Goal: Complete application form: Complete application form

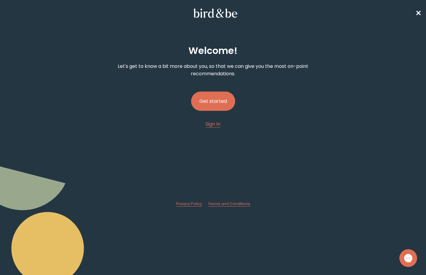
click at [225, 107] on button "Get started" at bounding box center [213, 100] width 44 height 19
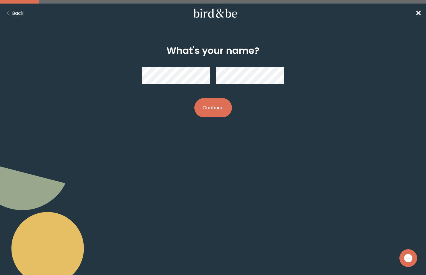
click at [211, 113] on button "Continue" at bounding box center [213, 107] width 38 height 19
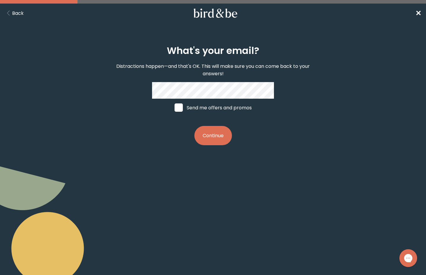
click at [223, 138] on button "Continue" at bounding box center [213, 135] width 38 height 19
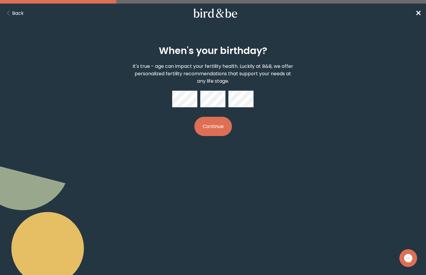
click at [212, 121] on button "Continue" at bounding box center [213, 126] width 38 height 19
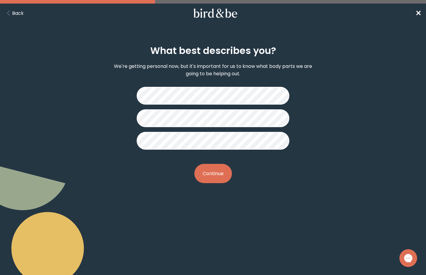
click at [210, 170] on button "Continue" at bounding box center [213, 173] width 38 height 19
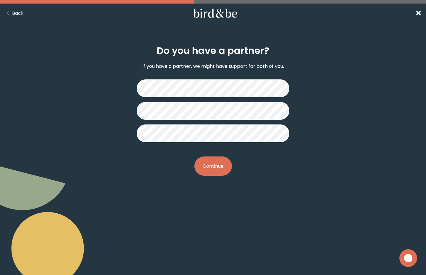
click at [208, 166] on button "Continue" at bounding box center [213, 165] width 38 height 19
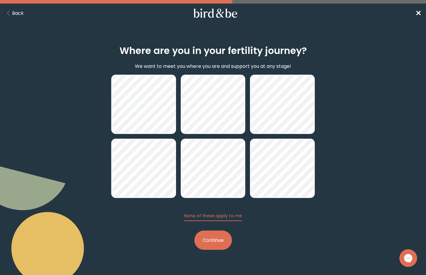
click at [217, 245] on button "Continue" at bounding box center [213, 239] width 38 height 19
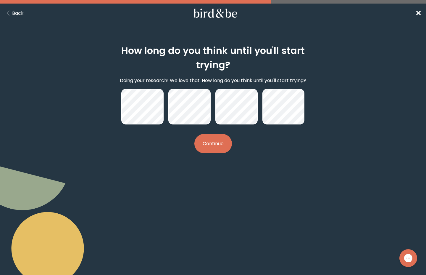
click at [212, 148] on button "Continue" at bounding box center [213, 143] width 38 height 19
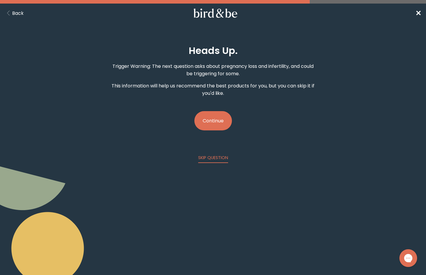
click at [221, 123] on button "Continue" at bounding box center [213, 120] width 38 height 19
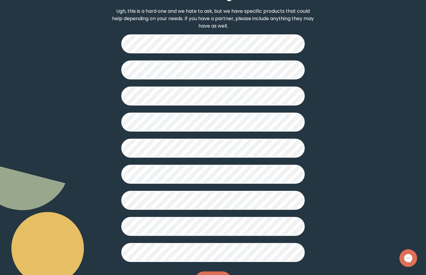
scroll to position [98, 0]
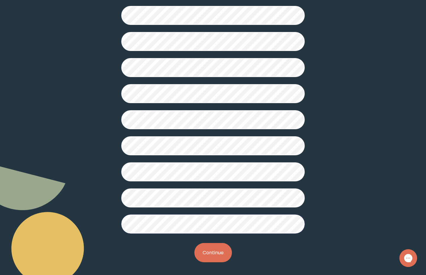
click at [227, 251] on button "Continue" at bounding box center [213, 252] width 38 height 19
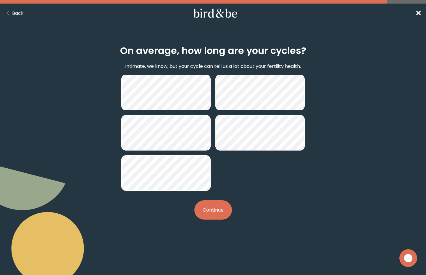
click at [220, 212] on button "Continue" at bounding box center [213, 209] width 38 height 19
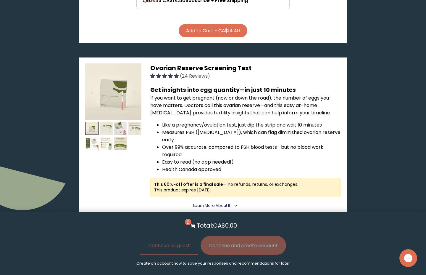
scroll to position [578, 0]
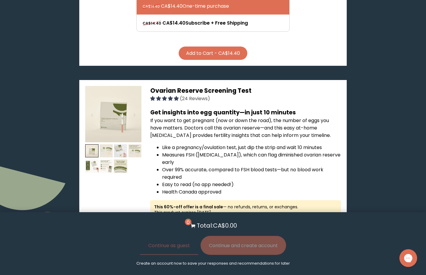
click at [118, 144] on img at bounding box center [120, 150] width 13 height 13
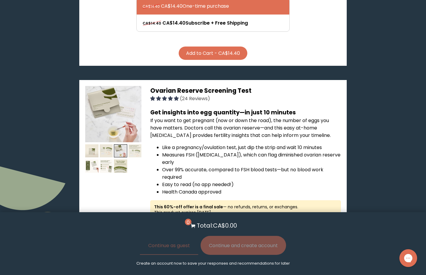
click at [138, 144] on img at bounding box center [134, 150] width 13 height 13
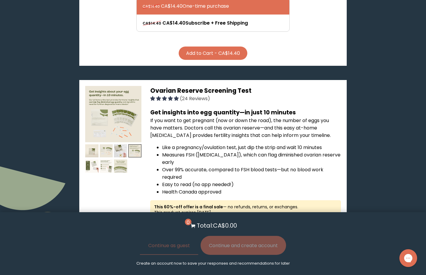
click at [120, 159] on img at bounding box center [120, 165] width 13 height 13
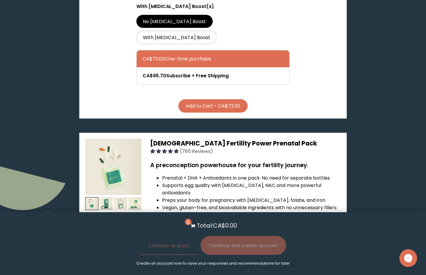
scroll to position [1123, 0]
